Goal: Task Accomplishment & Management: Manage account settings

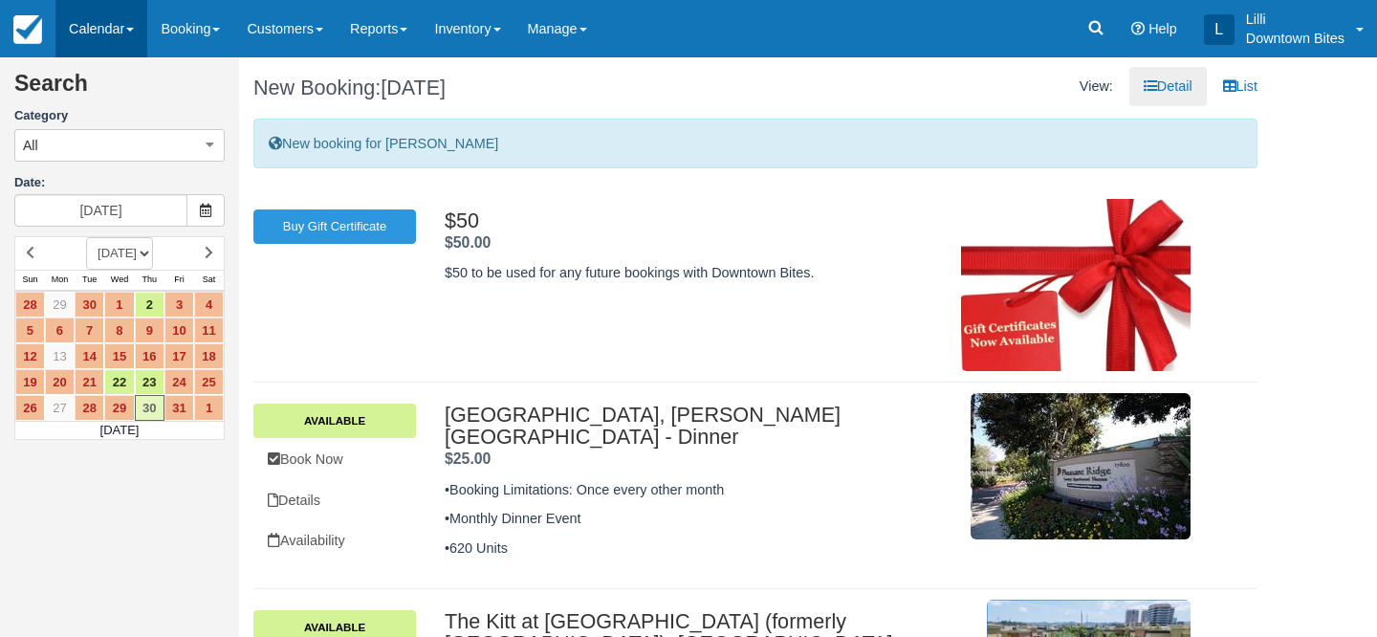
scroll to position [380, 0]
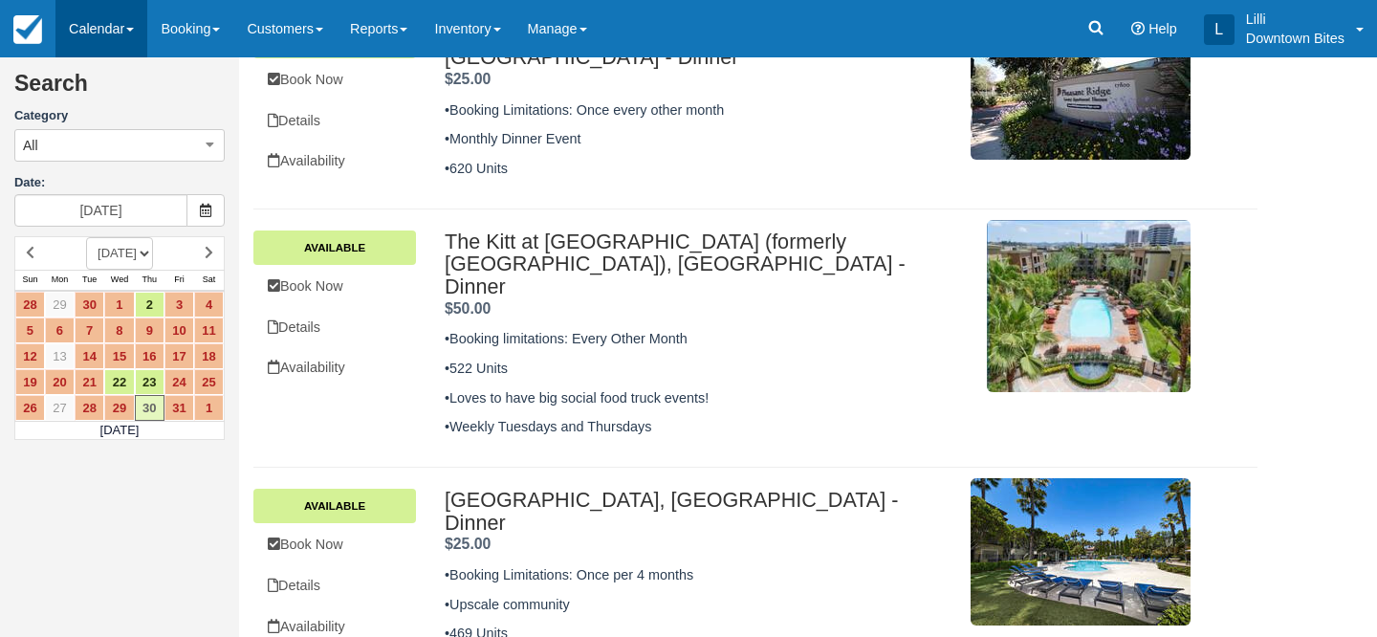
click at [93, 33] on link "Calendar" at bounding box center [101, 28] width 92 height 57
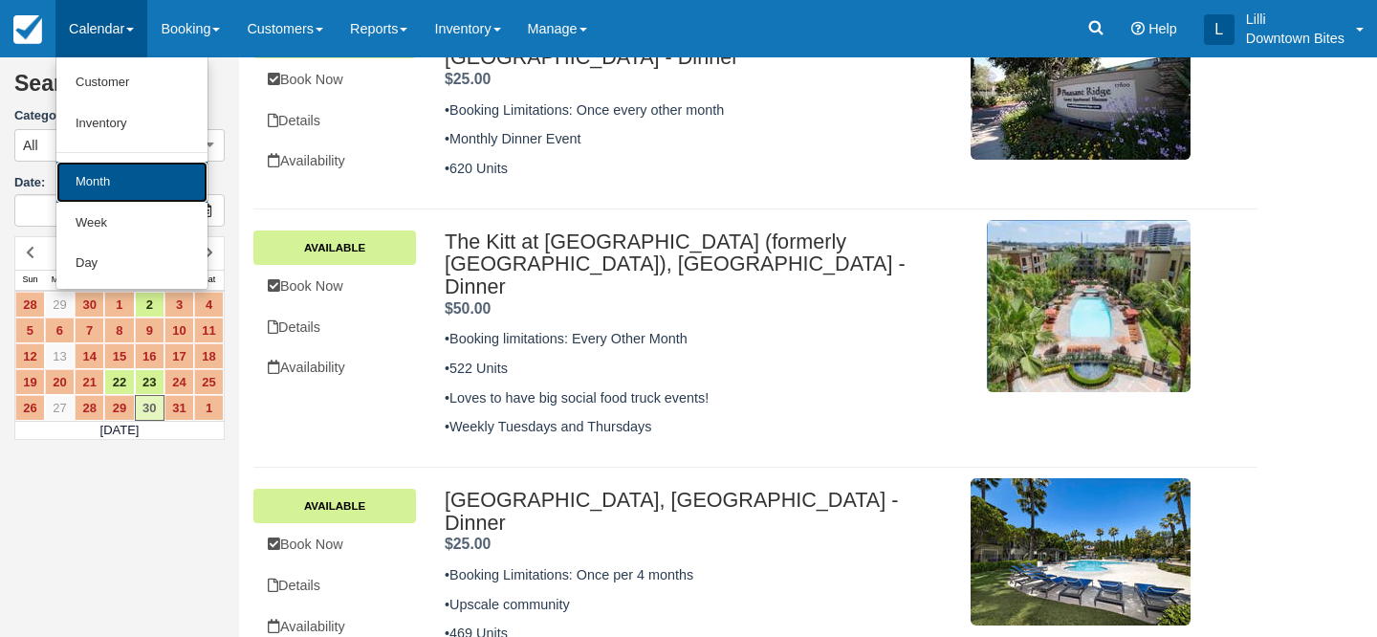
click at [95, 183] on link "Month" at bounding box center [131, 182] width 151 height 41
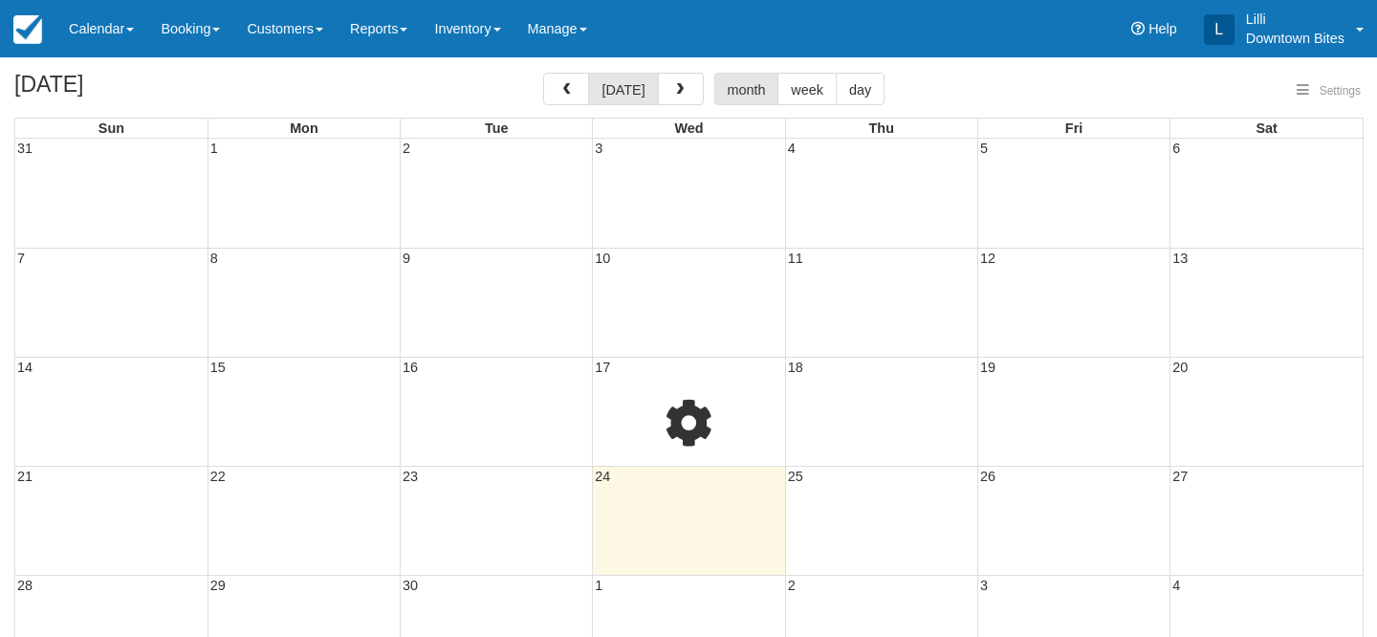
select select
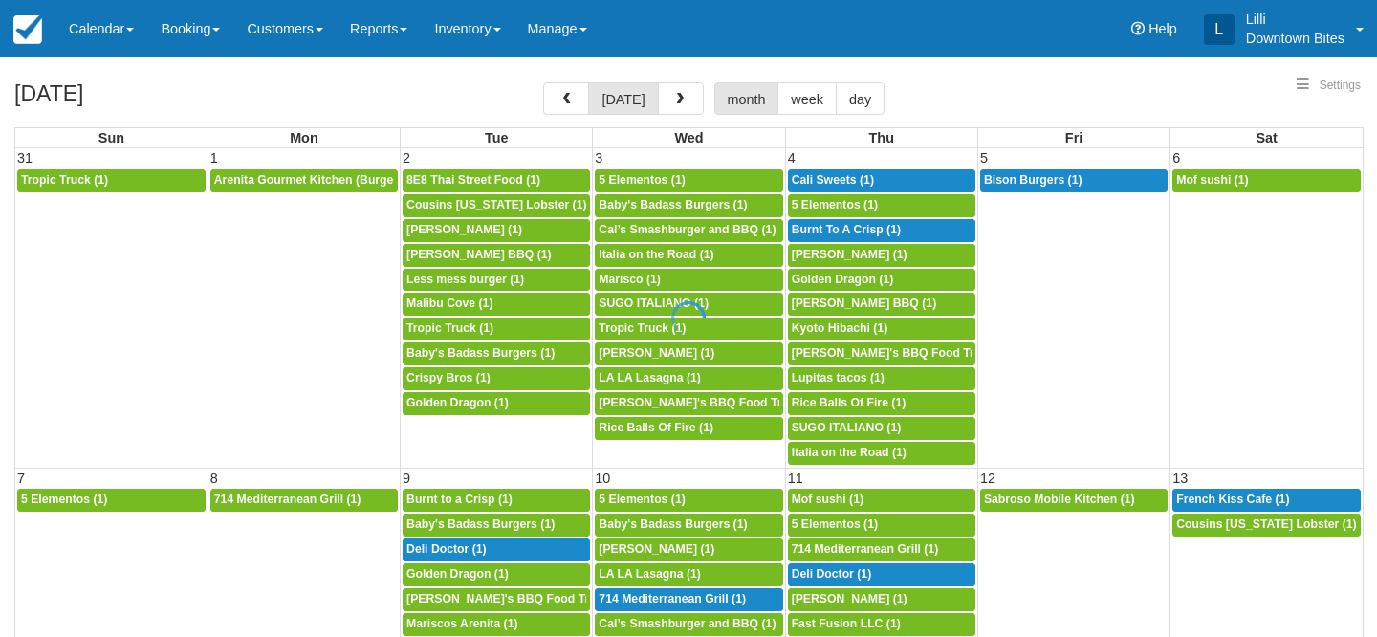
select select
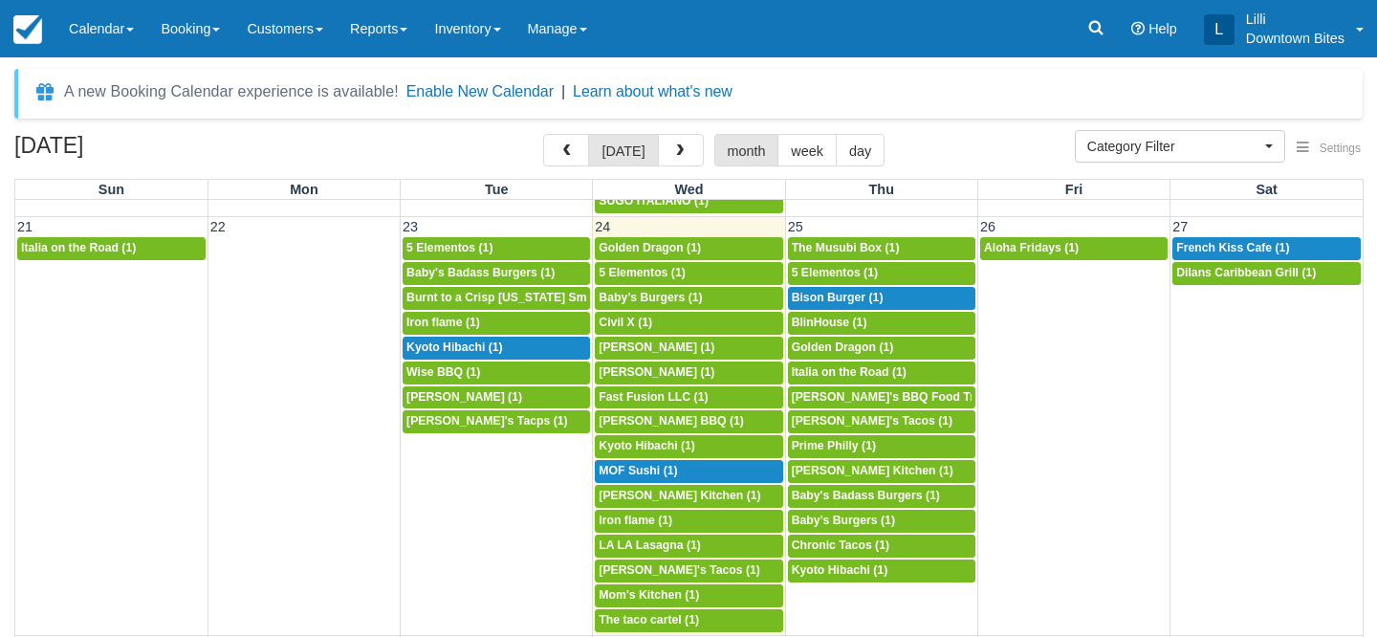
scroll to position [1100, 0]
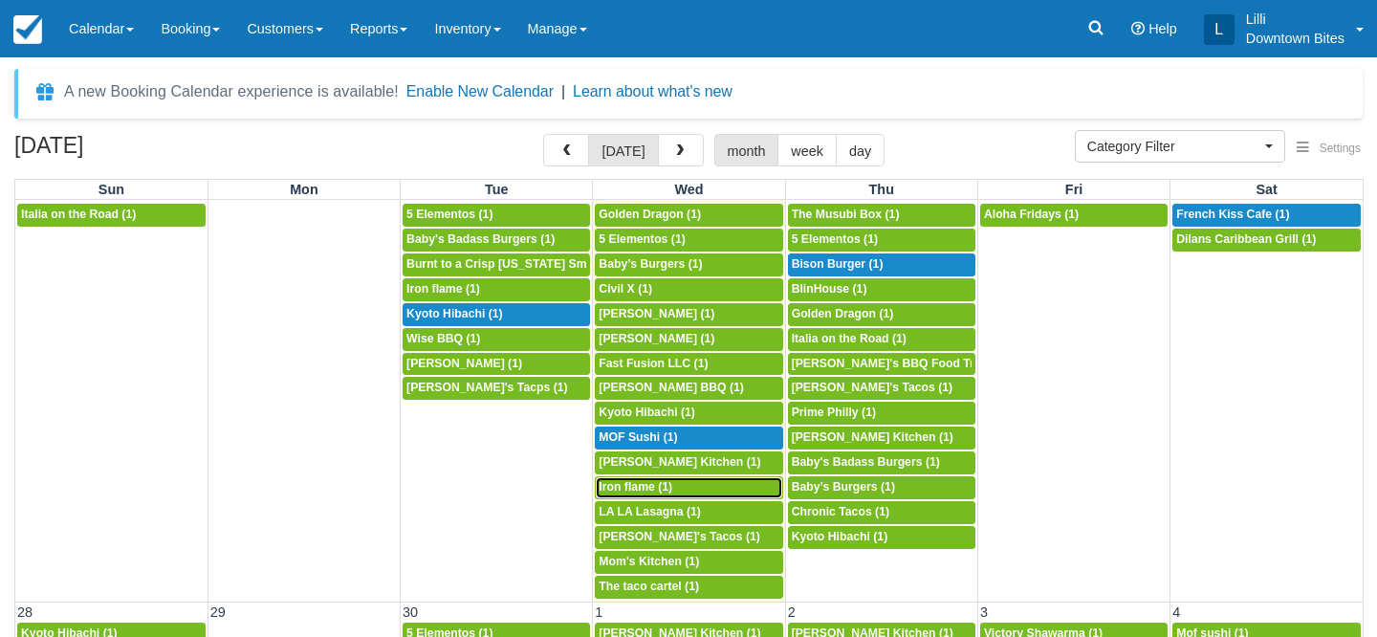
click at [639, 488] on span "Iron flame (1)" at bounding box center [636, 486] width 74 height 13
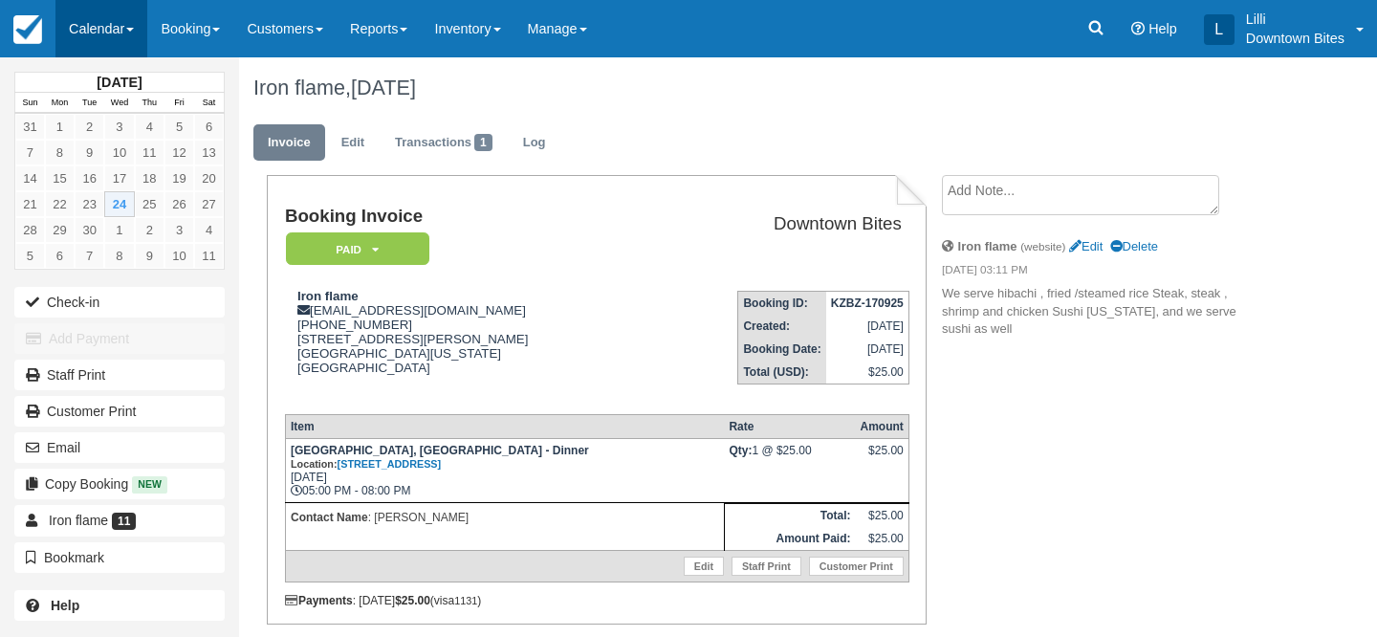
click at [92, 28] on link "Calendar" at bounding box center [101, 28] width 92 height 57
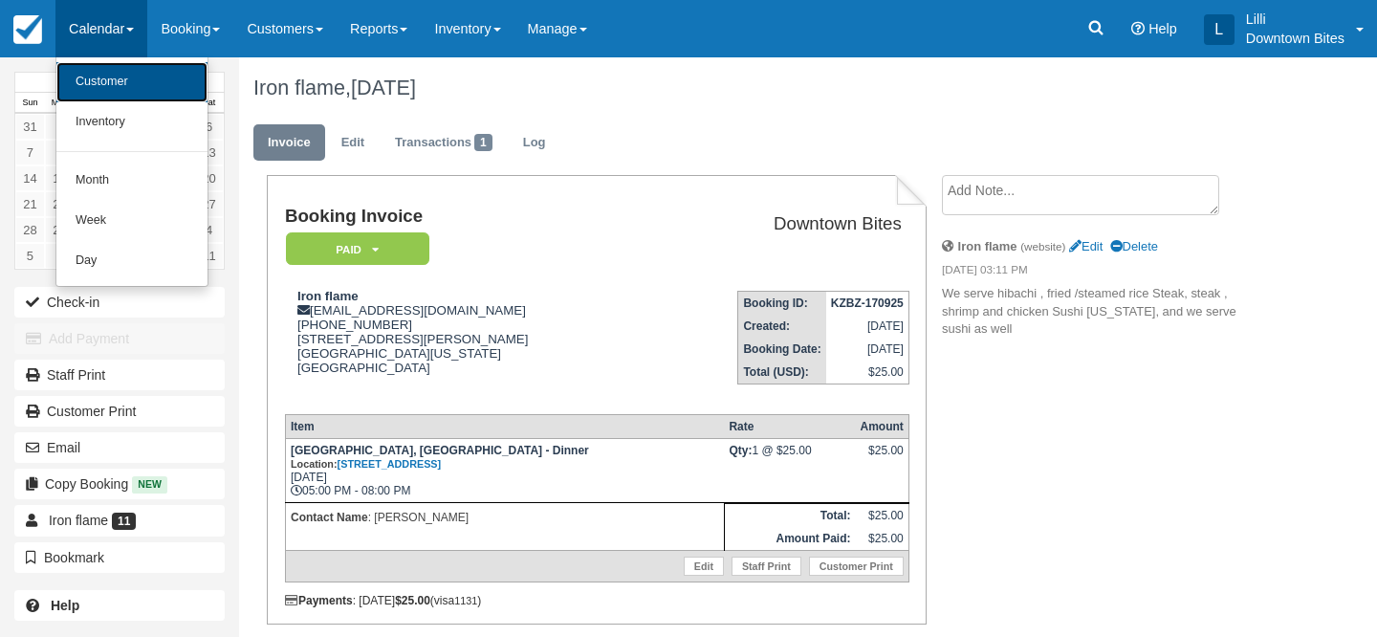
click at [93, 75] on link "Customer" at bounding box center [131, 82] width 151 height 40
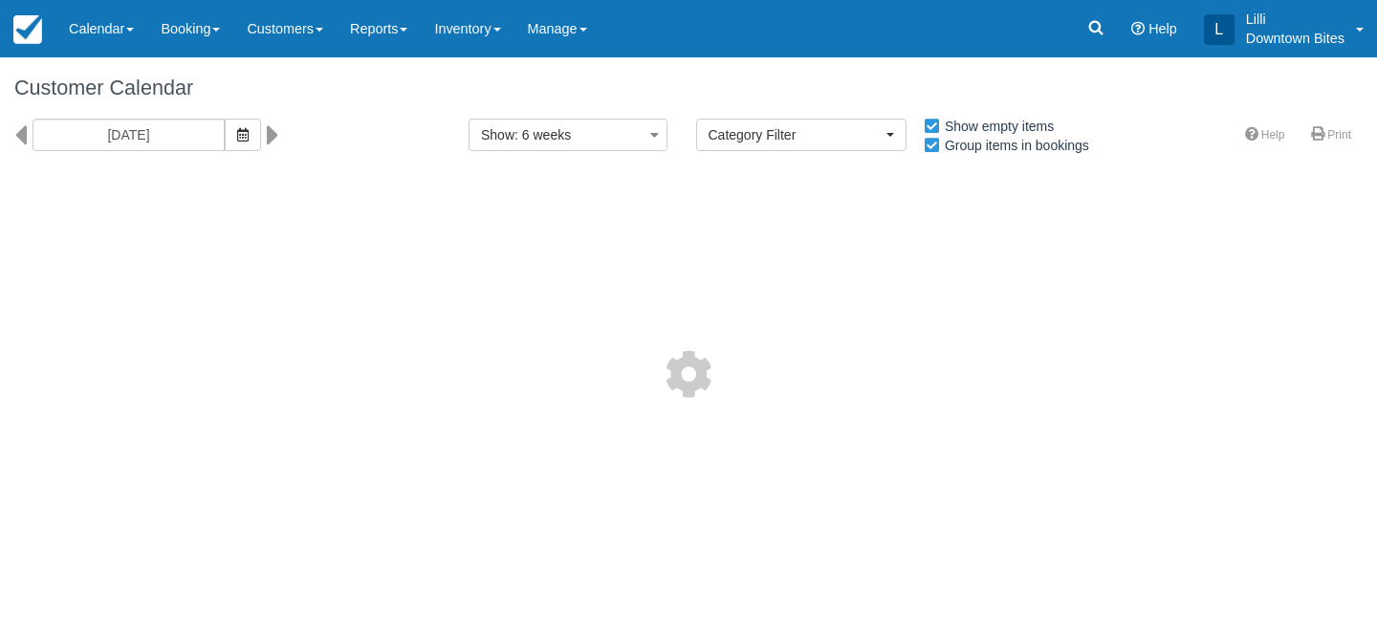
select select
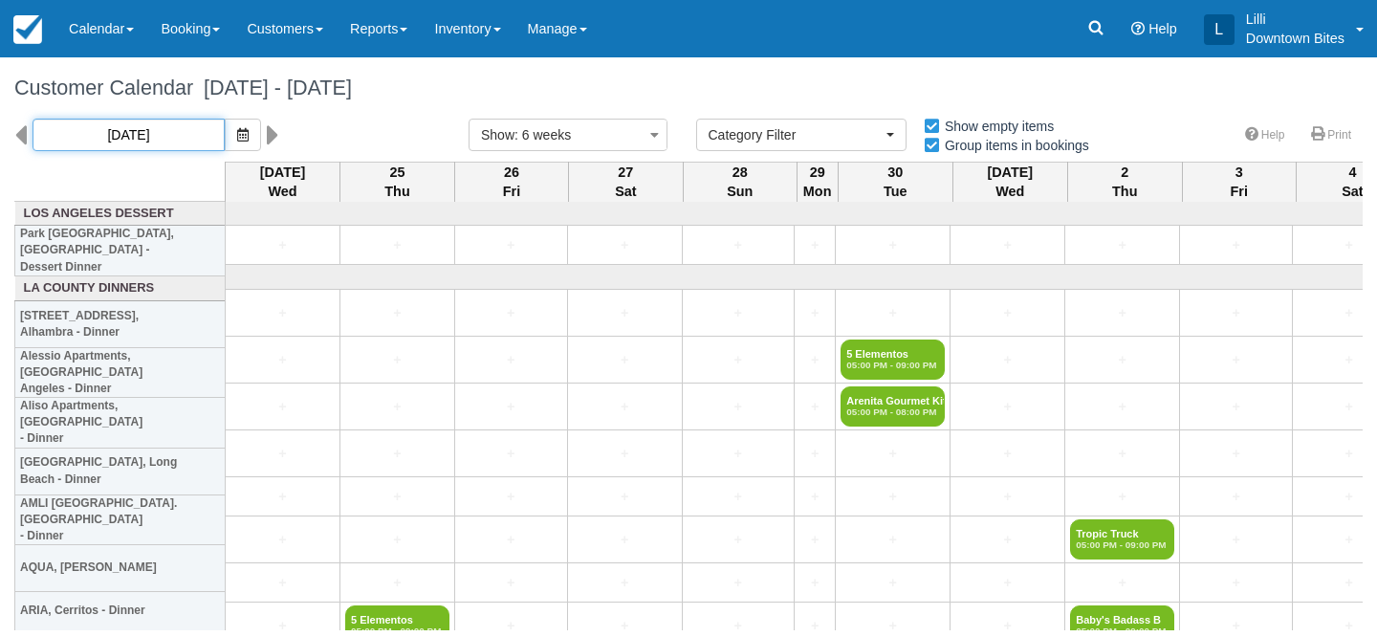
click at [151, 130] on input "09/24/25" at bounding box center [129, 135] width 192 height 33
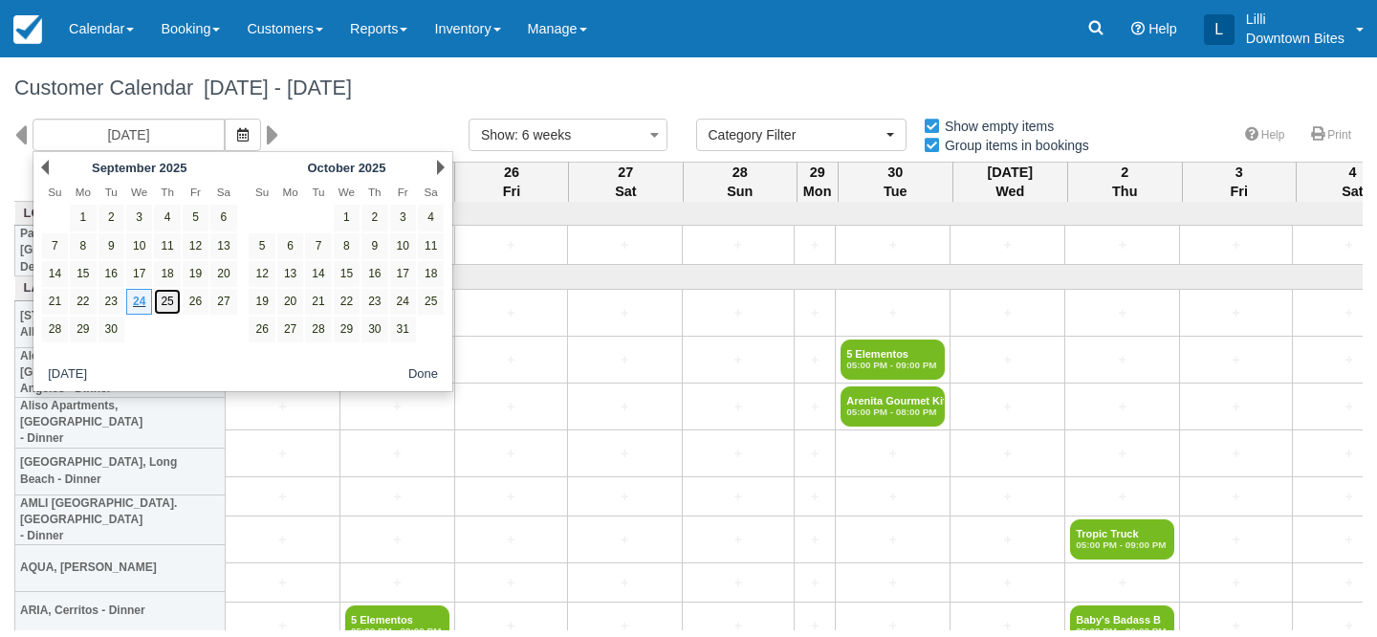
click at [169, 297] on link "25" at bounding box center [167, 302] width 26 height 26
type input "09/25/25"
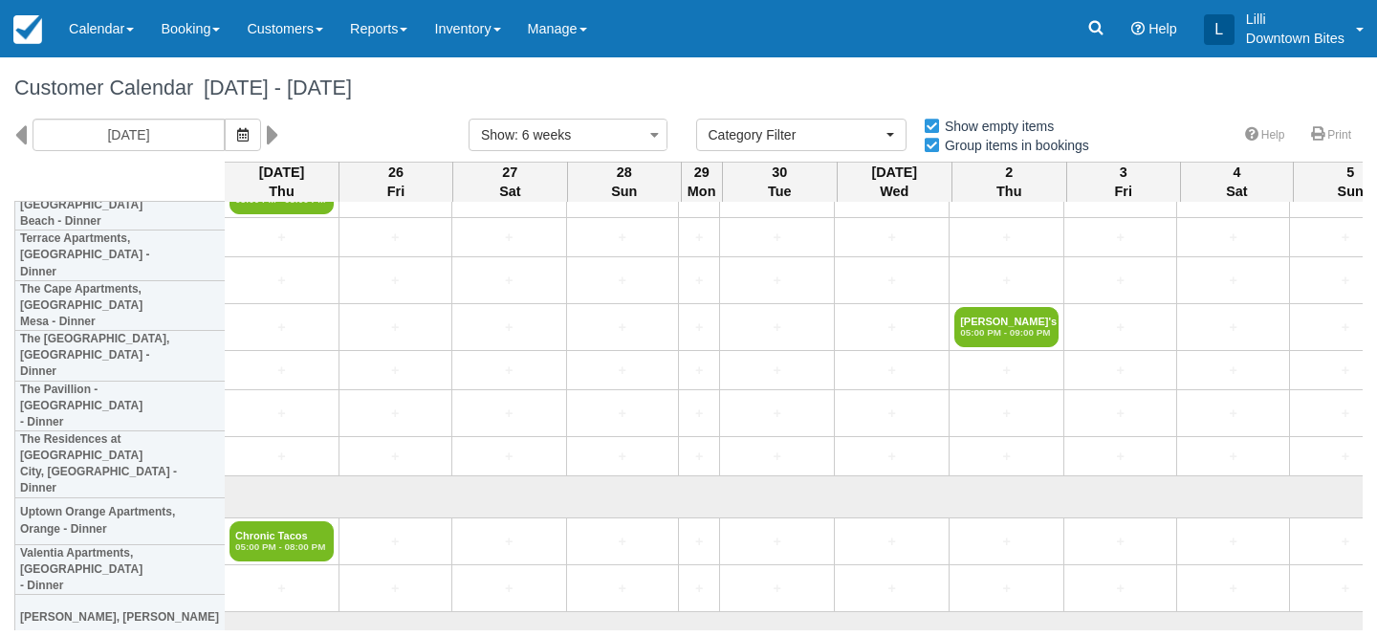
scroll to position [5276, 1]
